Goal: Find specific page/section: Find specific page/section

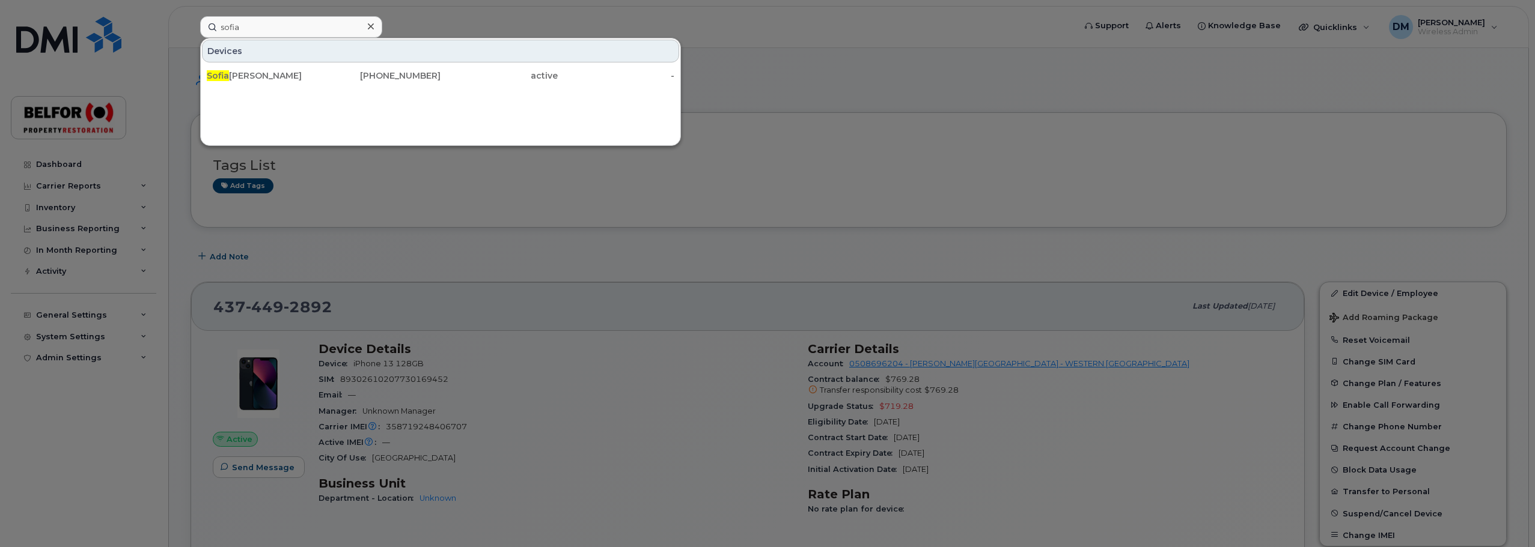
click at [233, 23] on input "sofia" at bounding box center [291, 27] width 182 height 22
click at [225, 24] on input "kaitlin" at bounding box center [291, 27] width 182 height 22
click at [226, 24] on input "kaitlin" at bounding box center [291, 27] width 182 height 22
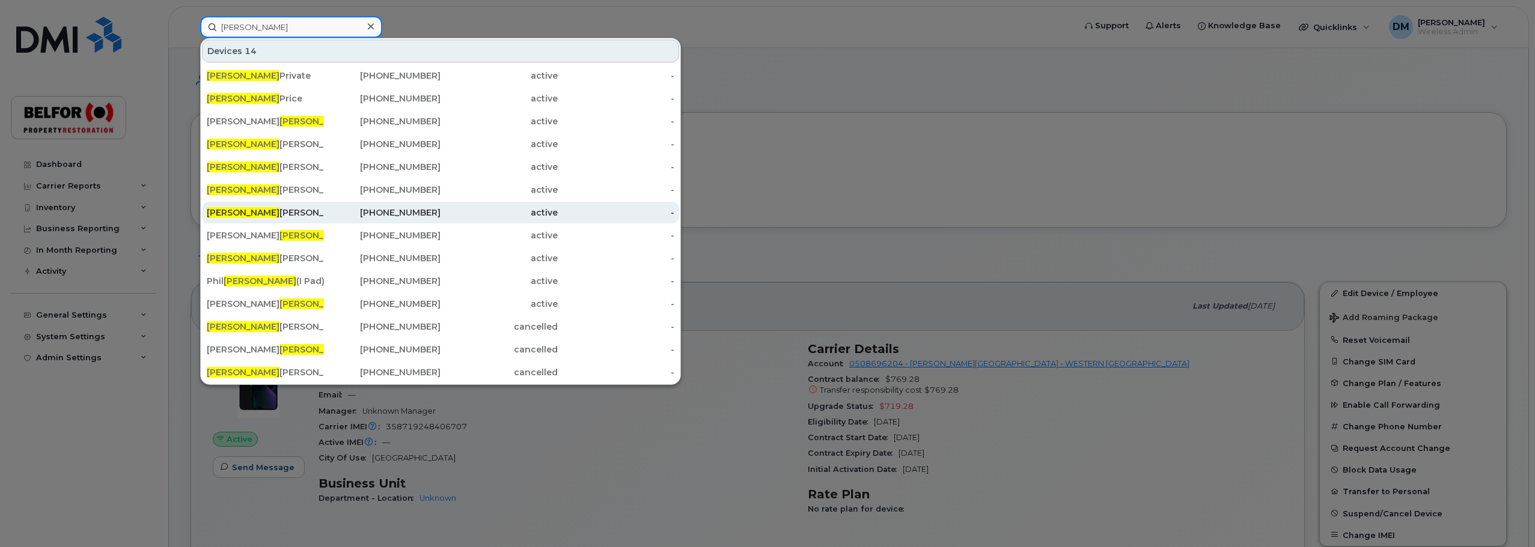
type input "scott"
click at [264, 217] on div "Scott Honke" at bounding box center [265, 213] width 117 height 12
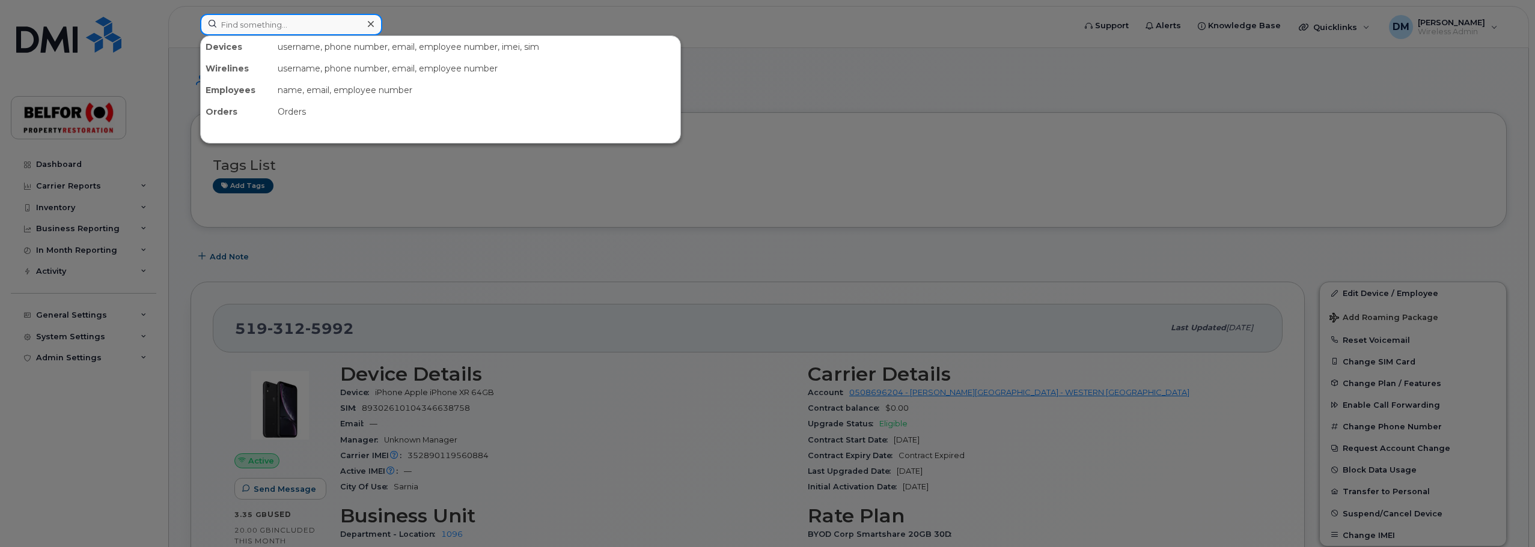
click at [224, 28] on input at bounding box center [291, 25] width 182 height 22
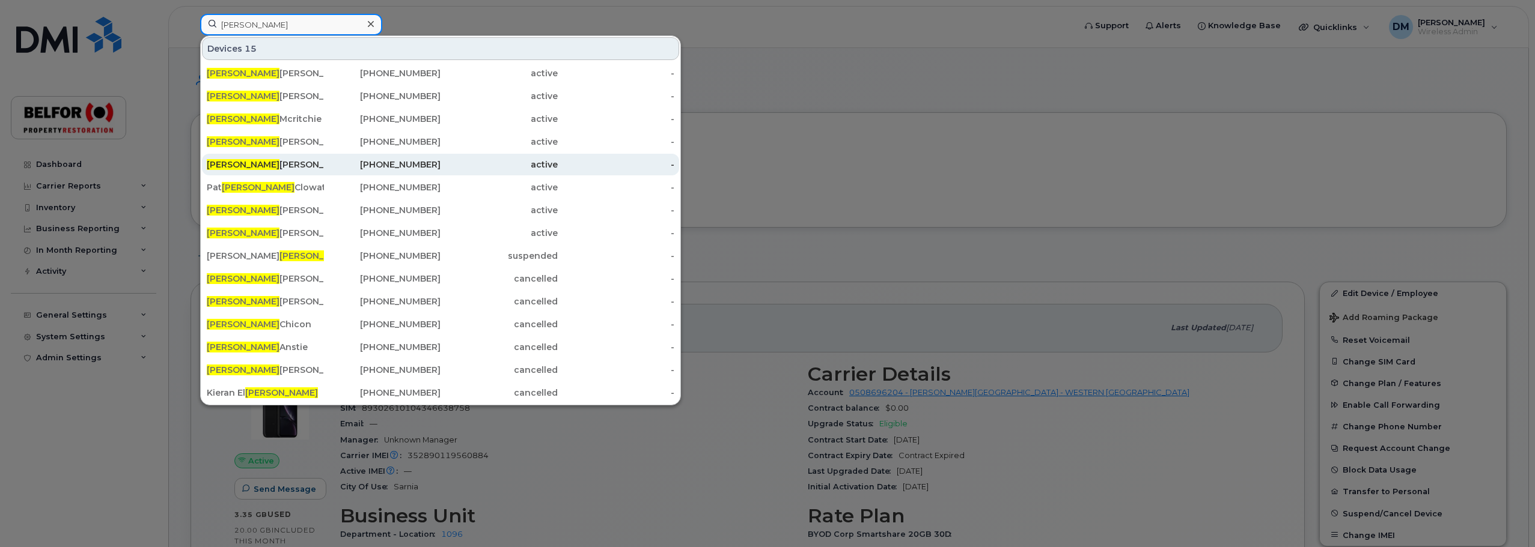
type input "rick"
click at [244, 167] on div "Rick Jones" at bounding box center [265, 165] width 117 height 12
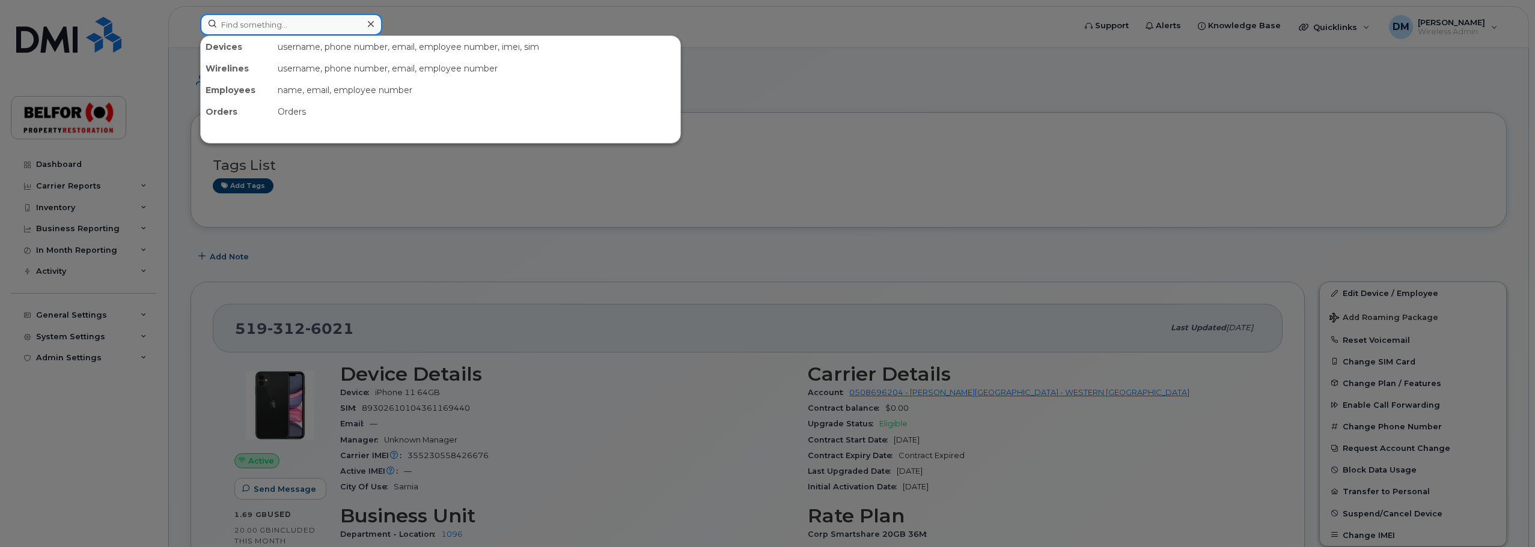
click at [270, 22] on input at bounding box center [291, 25] width 182 height 22
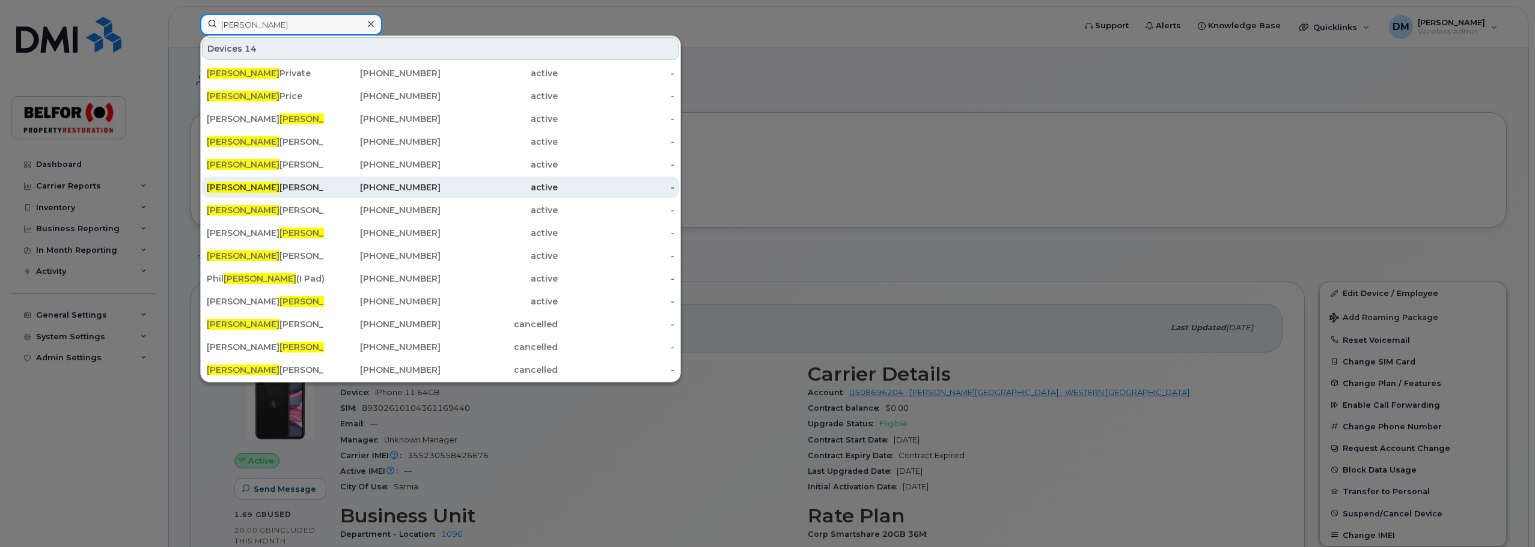
type input "scott"
click at [279, 191] on div "Scott Quackenbush" at bounding box center [265, 187] width 117 height 12
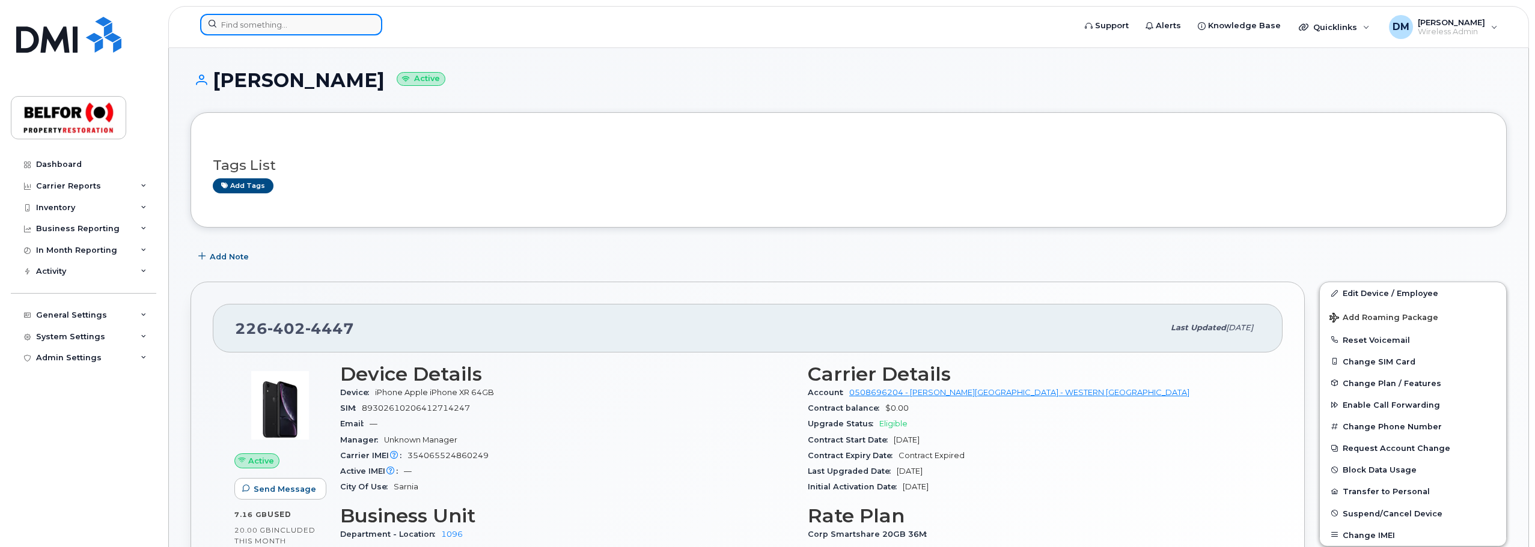
click at [231, 26] on input at bounding box center [291, 25] width 182 height 22
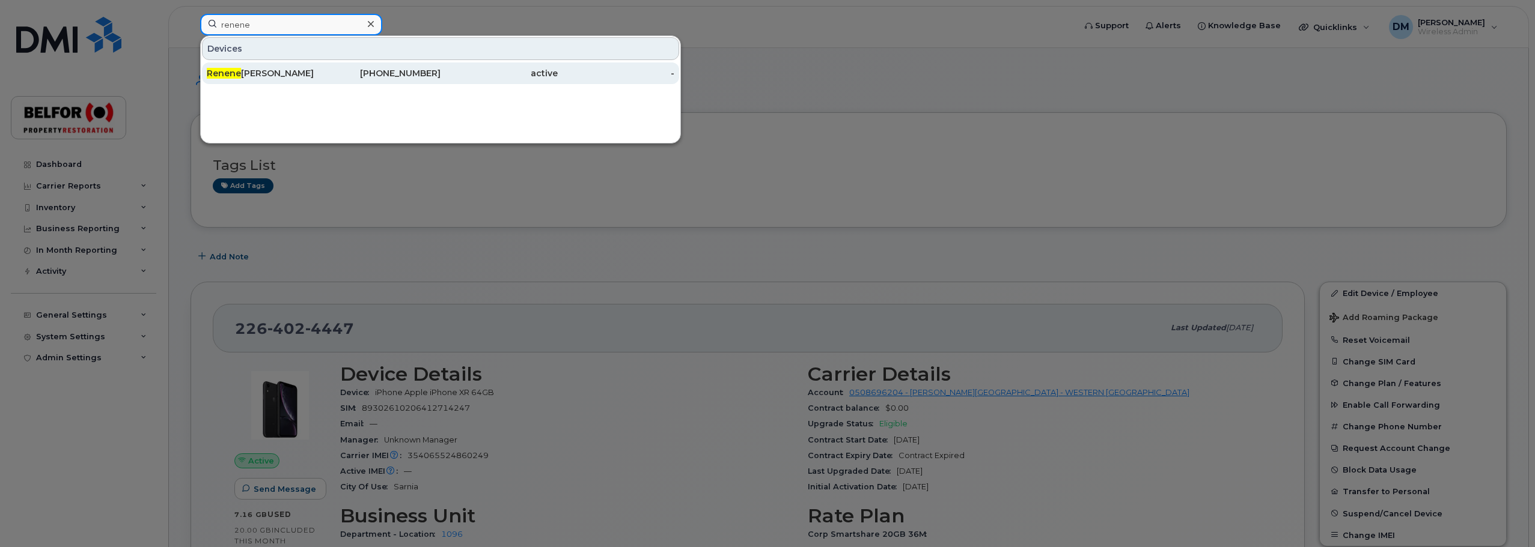
type input "renene"
click at [273, 65] on div "Renene Lightfoot" at bounding box center [265, 74] width 117 height 22
